Goal: Download file/media

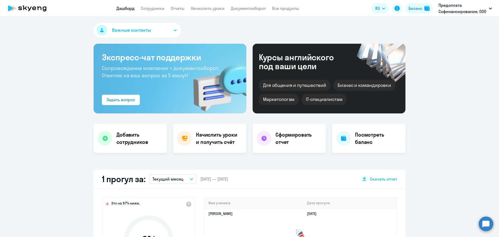
scroll to position [420, 0]
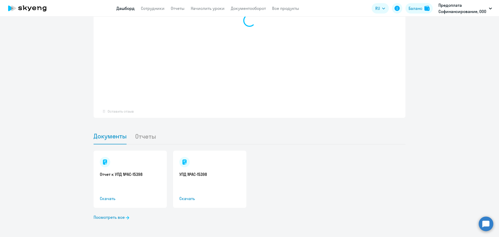
select select "30"
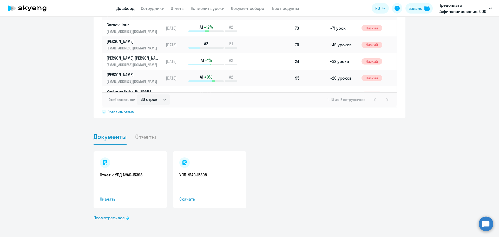
scroll to position [421, 0]
click at [102, 199] on span "Скачать" at bounding box center [130, 198] width 61 height 6
click at [186, 198] on span "Скачать" at bounding box center [209, 198] width 61 height 6
click at [113, 218] on link "Посмотреть все" at bounding box center [112, 217] width 36 height 6
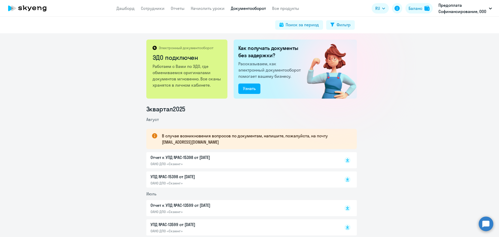
click at [31, 8] on icon at bounding box center [30, 8] width 4 height 4
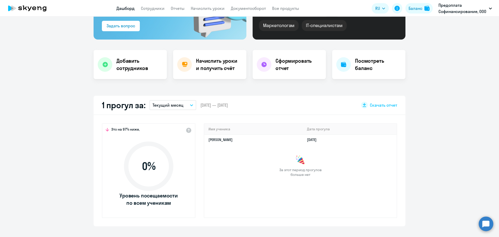
scroll to position [78, 0]
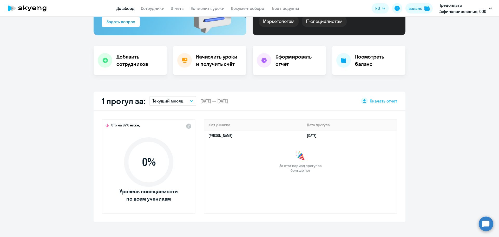
select select "30"
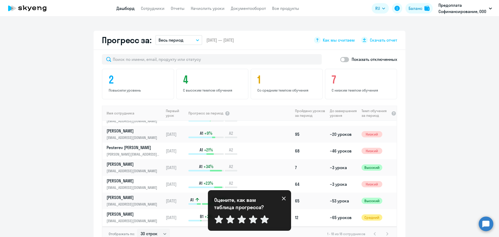
click at [476, 171] on app-progress-dashboard "Прогресс за: Весь период – [DATE] — [DATE] Как мы считаем Скачать отчет Показат…" at bounding box center [249, 142] width 499 height 222
click at [284, 197] on icon at bounding box center [284, 198] width 4 height 4
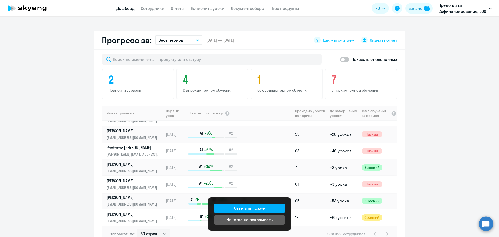
scroll to position [104, 0]
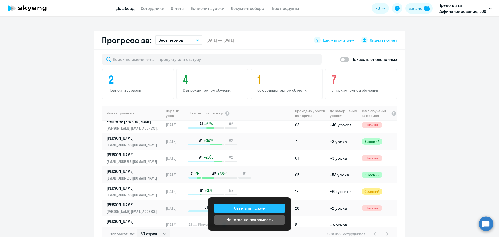
click at [273, 207] on button "Ответить позже" at bounding box center [249, 208] width 71 height 9
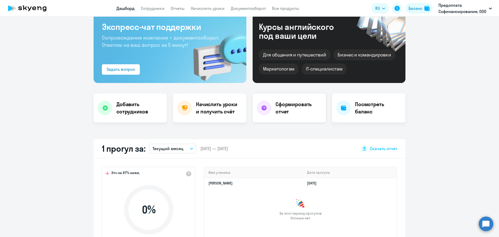
scroll to position [0, 0]
